Goal: Information Seeking & Learning: Learn about a topic

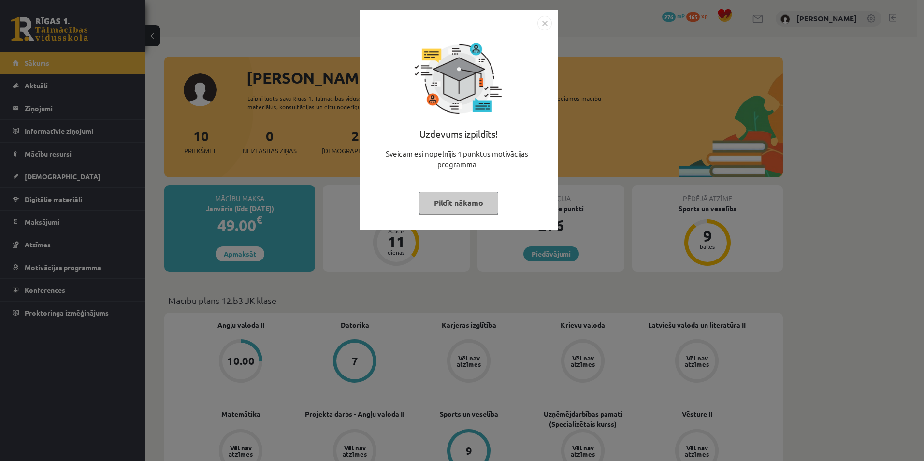
click at [437, 203] on button "Pildīt nākamo" at bounding box center [458, 203] width 79 height 22
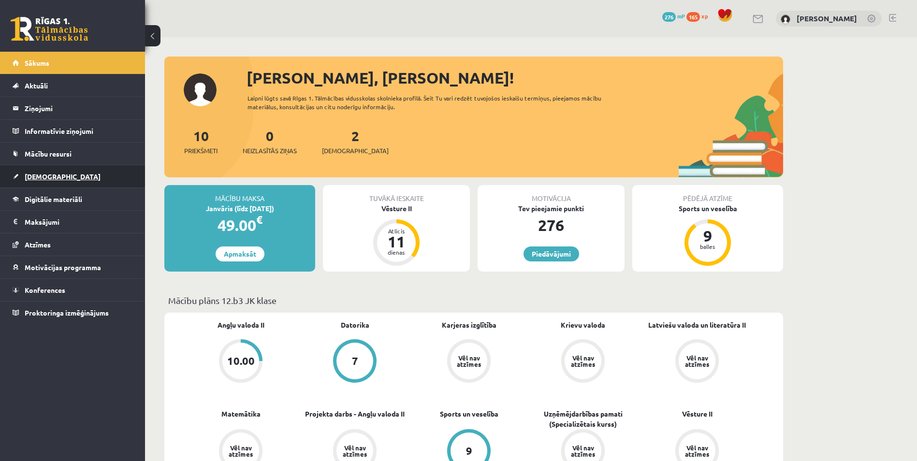
click at [54, 181] on link "[DEMOGRAPHIC_DATA]" at bounding box center [73, 176] width 120 height 22
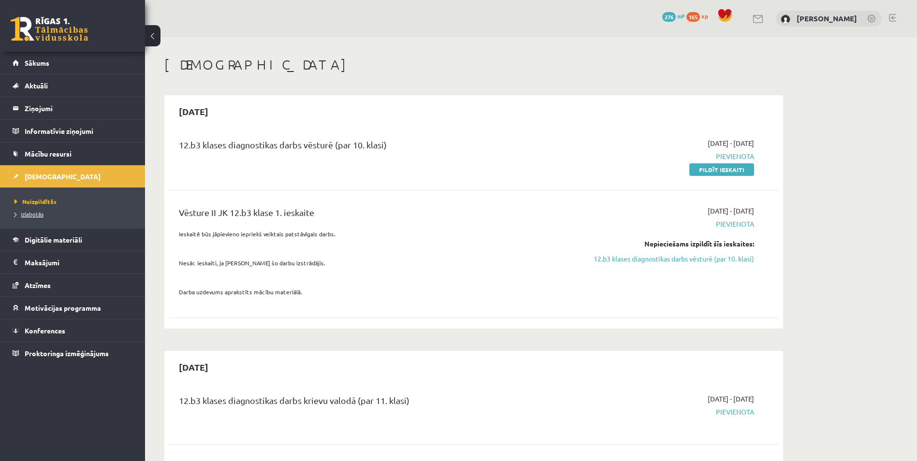
click at [35, 211] on span "Izlabotās" at bounding box center [29, 214] width 29 height 8
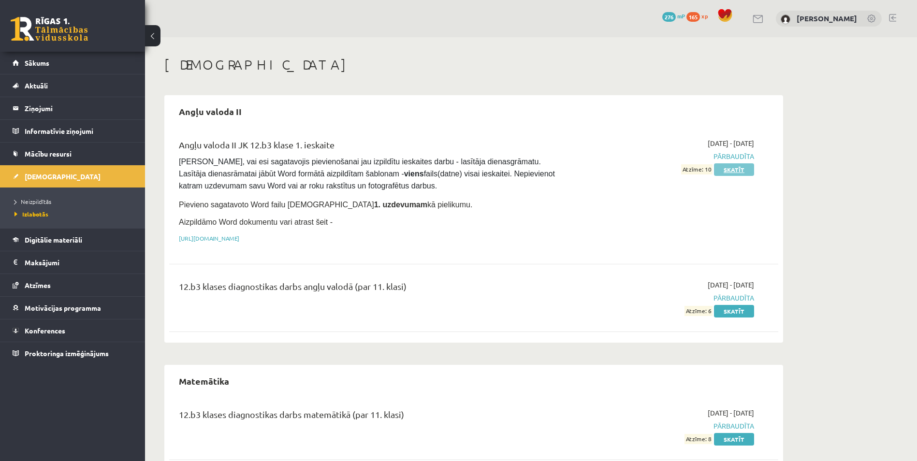
click at [732, 169] on link "Skatīt" at bounding box center [734, 169] width 40 height 13
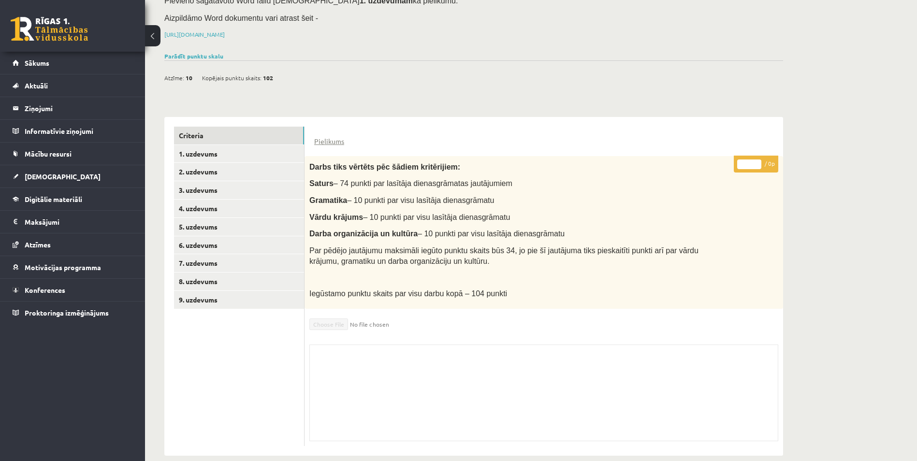
scroll to position [121, 0]
click at [222, 145] on link "1. uzdevums" at bounding box center [239, 154] width 130 height 18
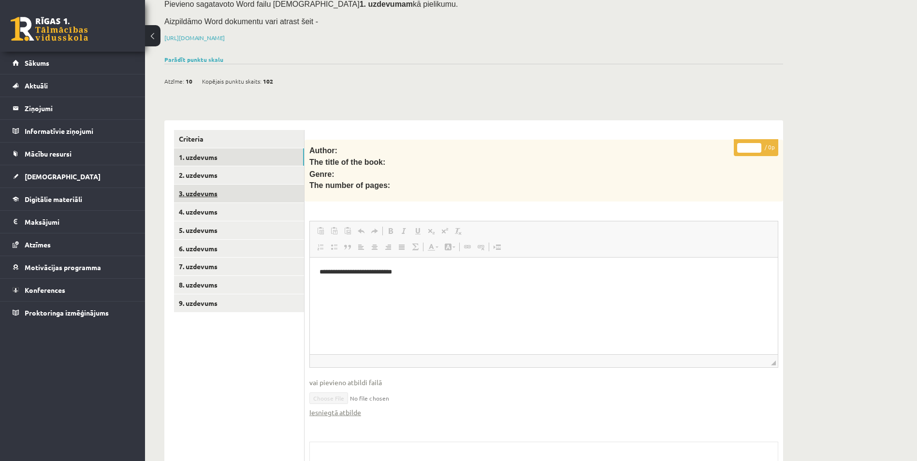
scroll to position [0, 0]
click at [208, 185] on link "3. uzdevums" at bounding box center [239, 194] width 130 height 18
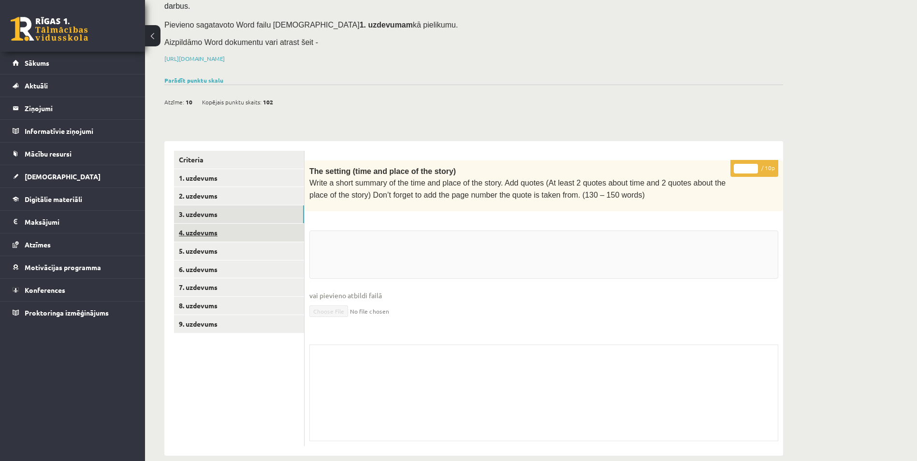
click at [201, 224] on link "4. uzdevums" at bounding box center [239, 233] width 130 height 18
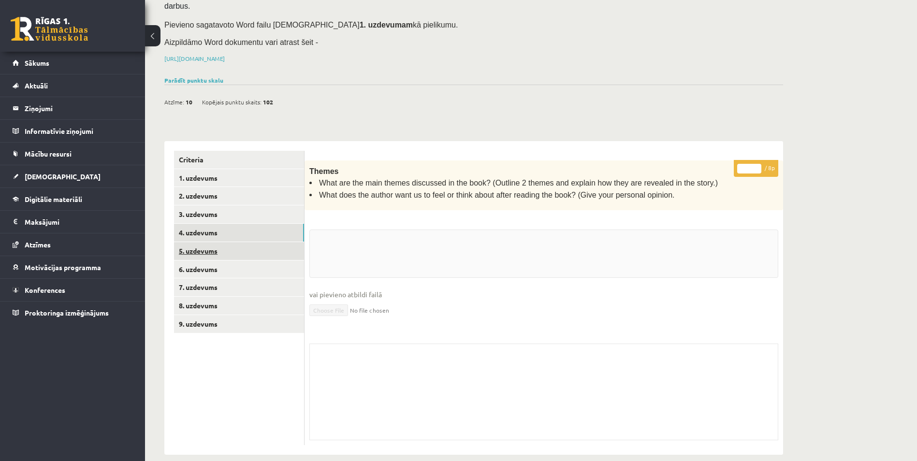
scroll to position [95, 0]
click at [199, 243] on link "5. uzdevums" at bounding box center [239, 252] width 130 height 18
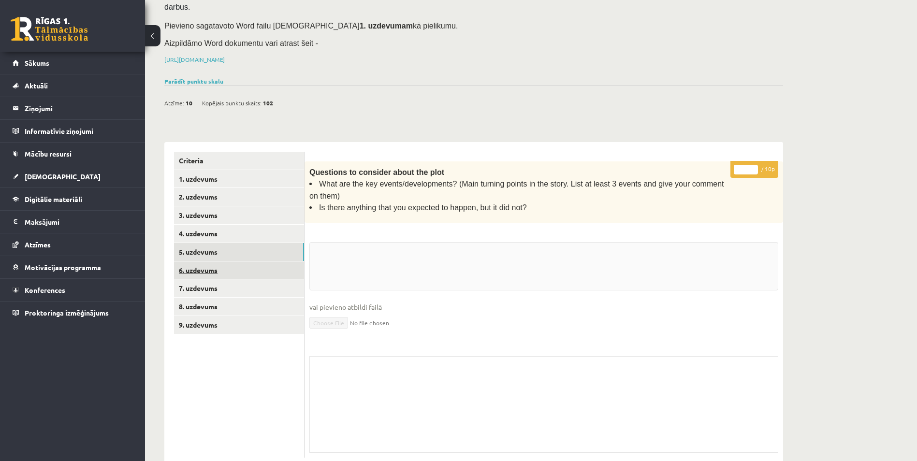
click at [198, 262] on link "6. uzdevums" at bounding box center [239, 271] width 130 height 18
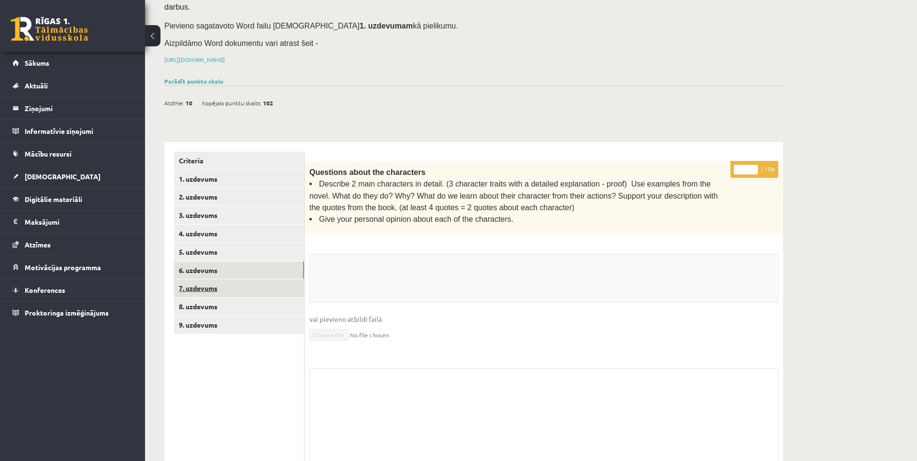
click at [201, 279] on link "7. uzdevums" at bounding box center [239, 288] width 130 height 18
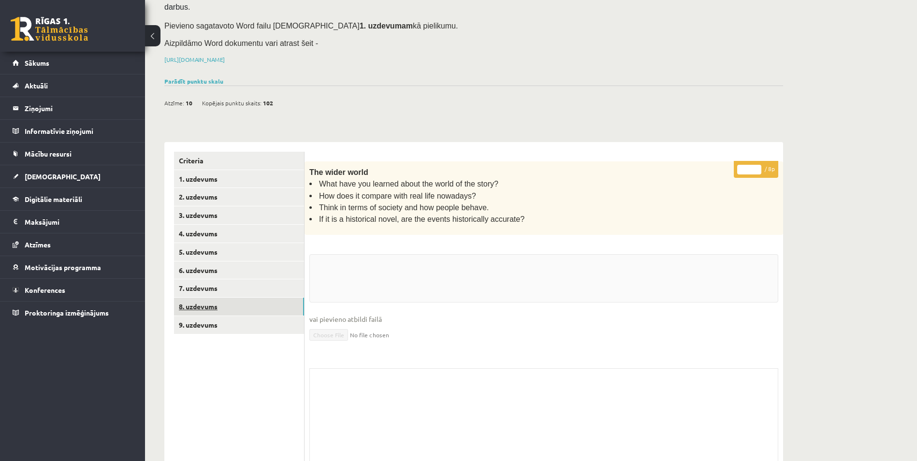
click at [203, 298] on link "8. uzdevums" at bounding box center [239, 307] width 130 height 18
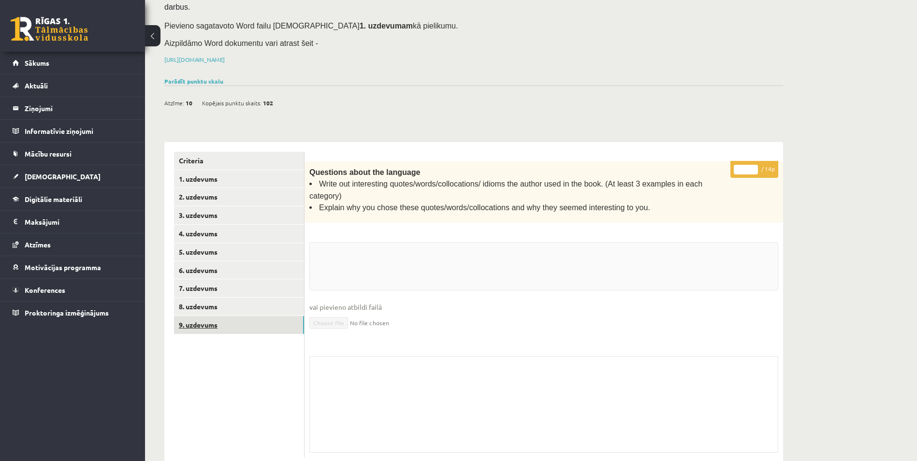
click at [203, 316] on link "9. uzdevums" at bounding box center [239, 325] width 130 height 18
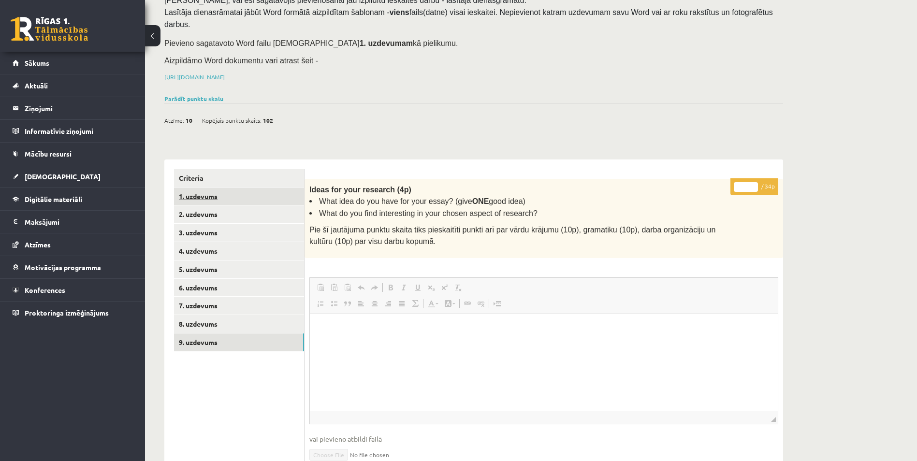
scroll to position [75, 0]
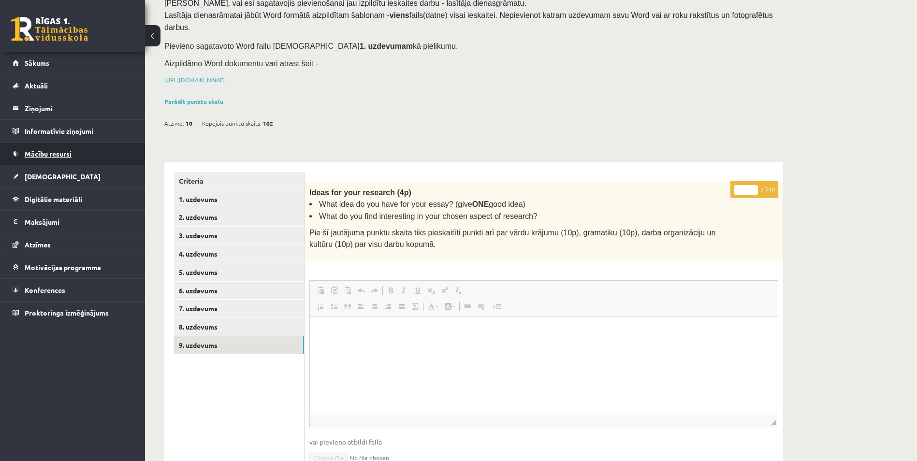
click at [70, 147] on link "Mācību resursi" at bounding box center [73, 154] width 120 height 22
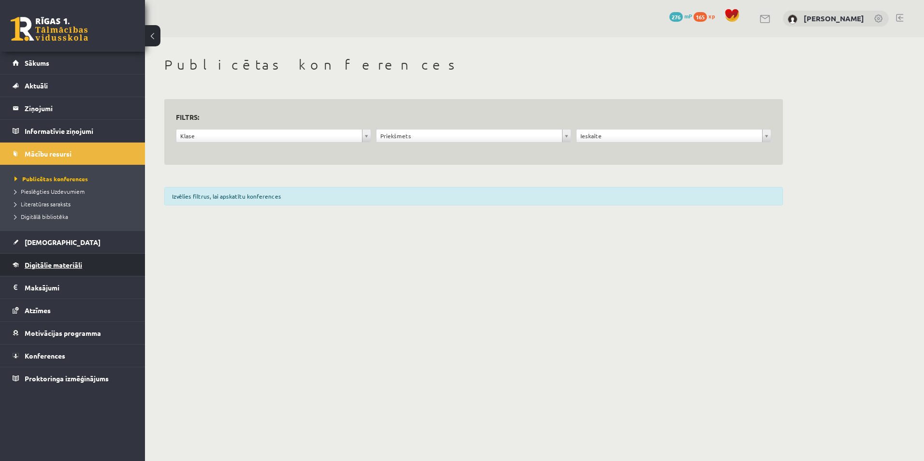
click at [46, 264] on span "Digitālie materiāli" at bounding box center [54, 265] width 58 height 9
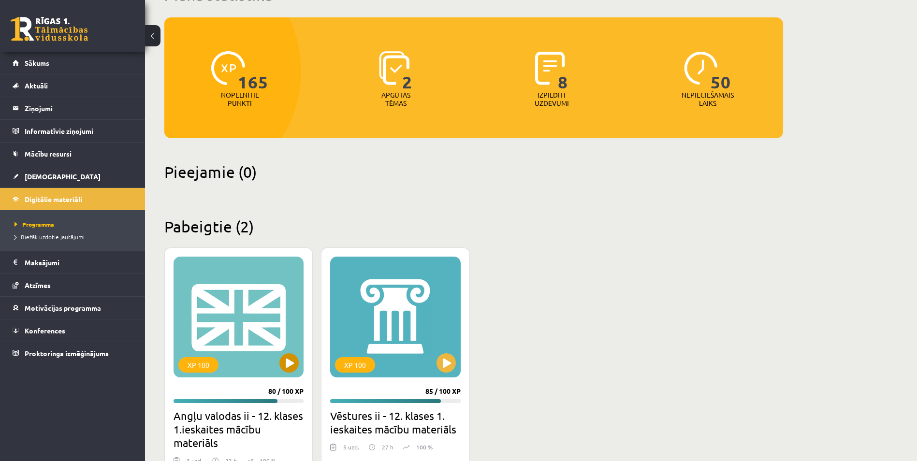
scroll to position [97, 0]
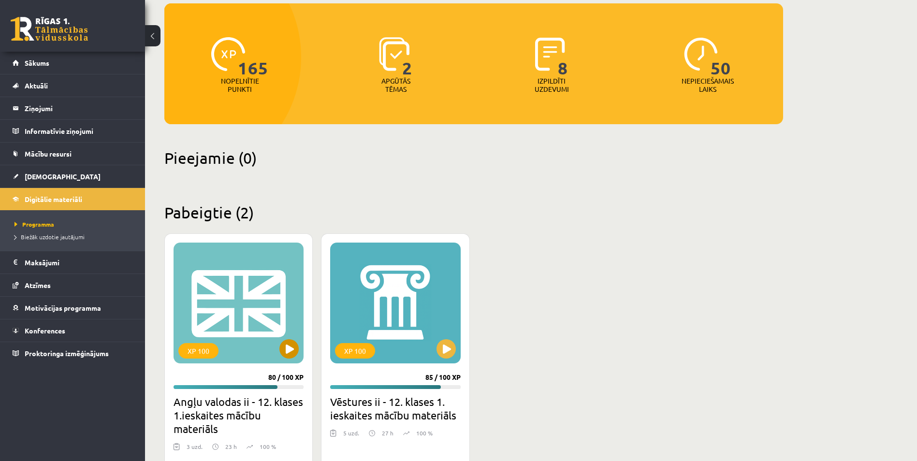
click at [252, 296] on div "XP 100" at bounding box center [239, 303] width 130 height 121
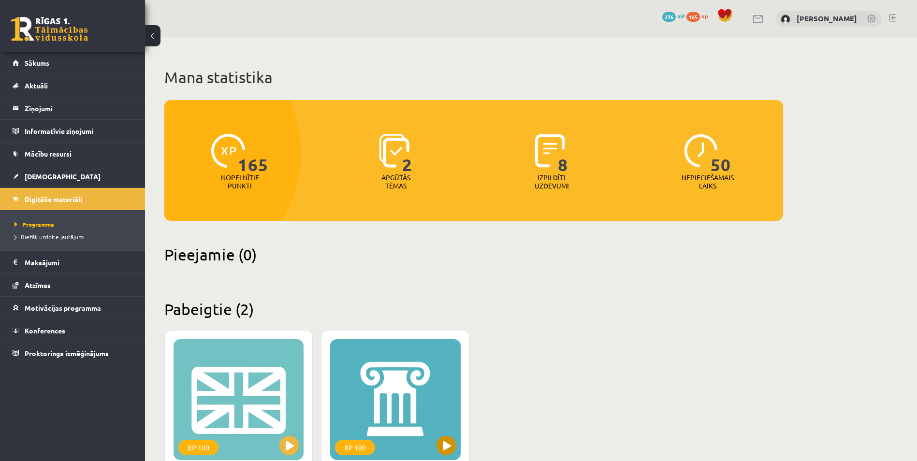
scroll to position [97, 0]
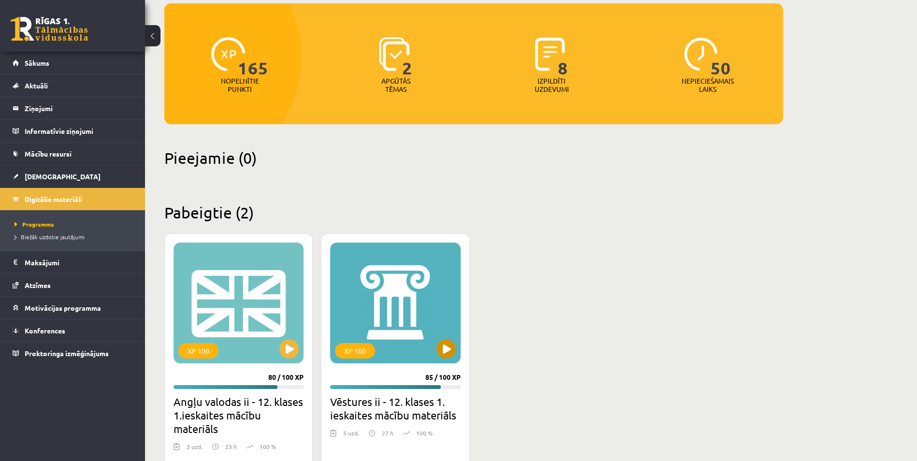
click at [424, 302] on div "XP 100" at bounding box center [395, 303] width 130 height 121
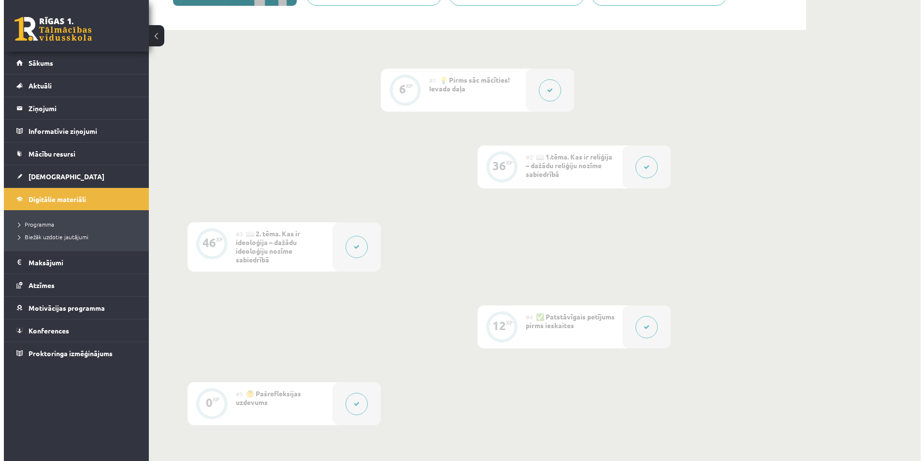
scroll to position [193, 0]
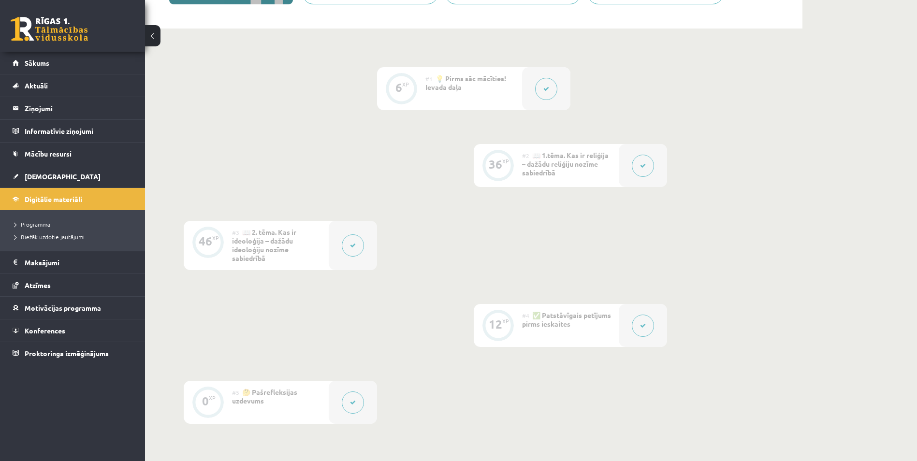
click at [630, 171] on div at bounding box center [643, 165] width 48 height 43
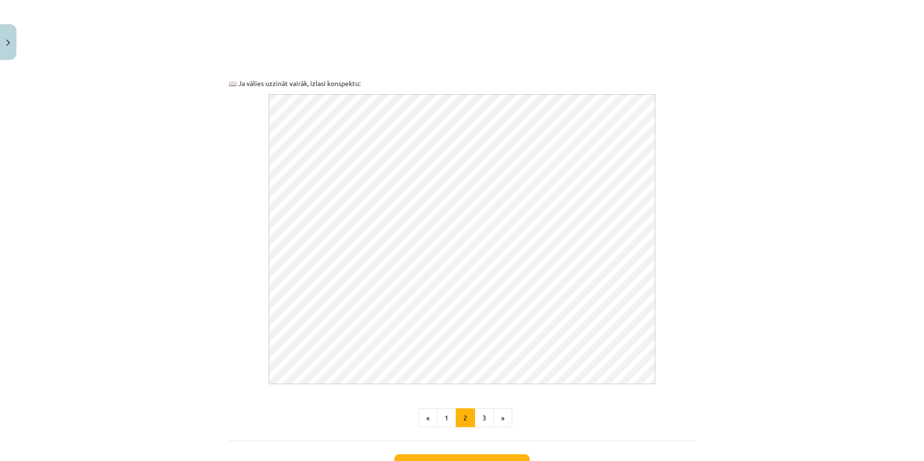
scroll to position [387, 0]
